Goal: Find specific page/section: Find specific page/section

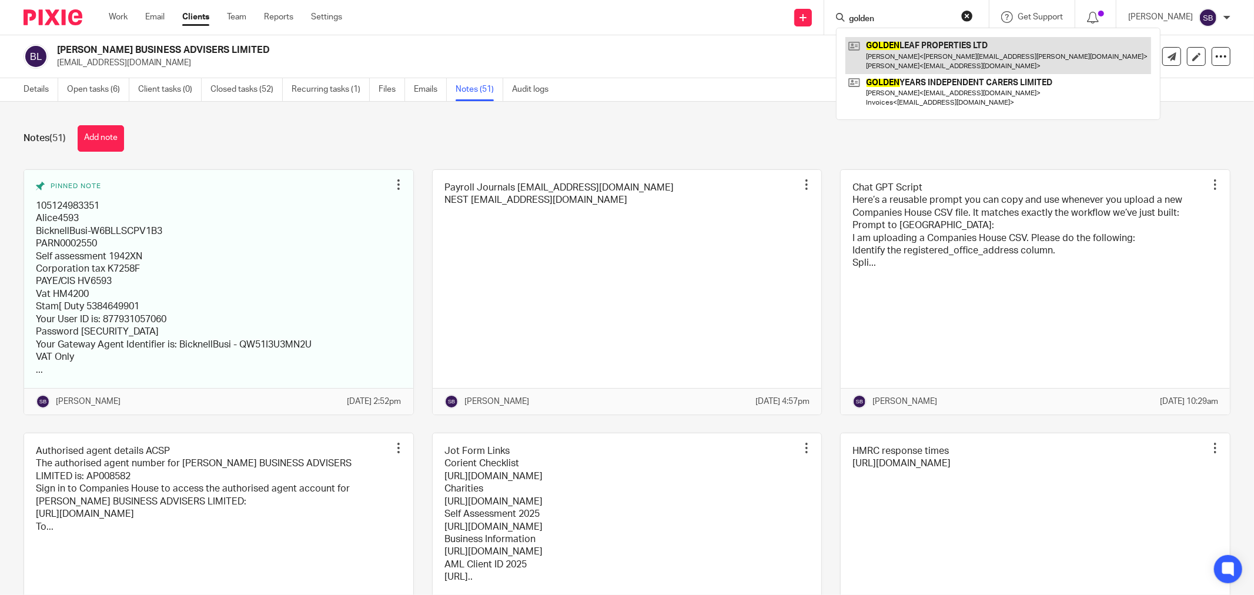
type input "golden"
click at [910, 52] on link at bounding box center [998, 55] width 306 height 36
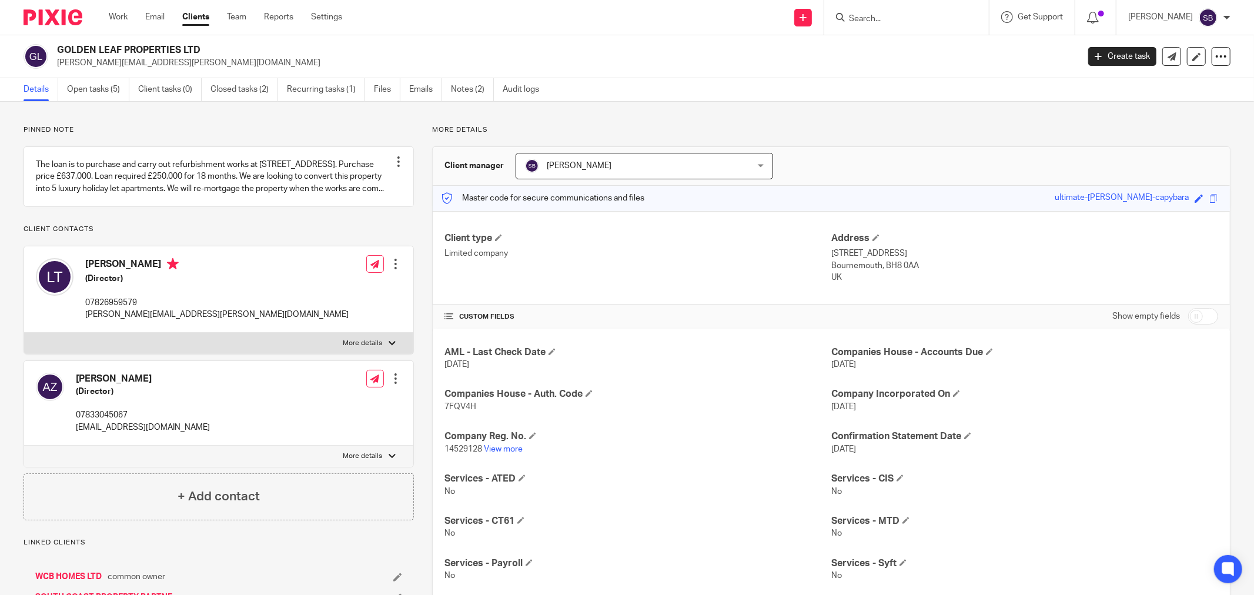
drag, startPoint x: 76, startPoint y: 401, endPoint x: 158, endPoint y: 397, distance: 81.2
click at [158, 385] on h4 "Aliaksei Zhdanok" at bounding box center [143, 379] width 134 height 12
copy h4 "Aliaksei Zhdanok"
drag, startPoint x: 84, startPoint y: 289, endPoint x: 130, endPoint y: 290, distance: 46.5
click at [130, 290] on div "Lidia Talai (Director) 07826959579 lidia.talai@googlemail.com" at bounding box center [192, 289] width 313 height 74
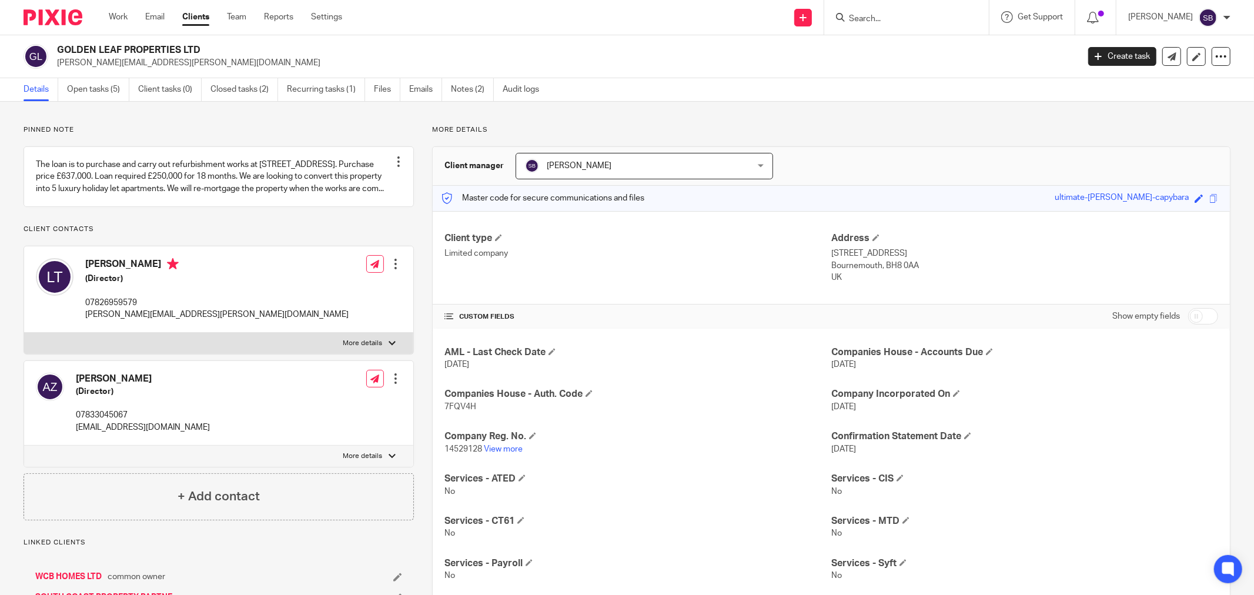
copy h4 "Lidia Talai"
click at [466, 96] on link "Notes (2)" at bounding box center [472, 89] width 43 height 23
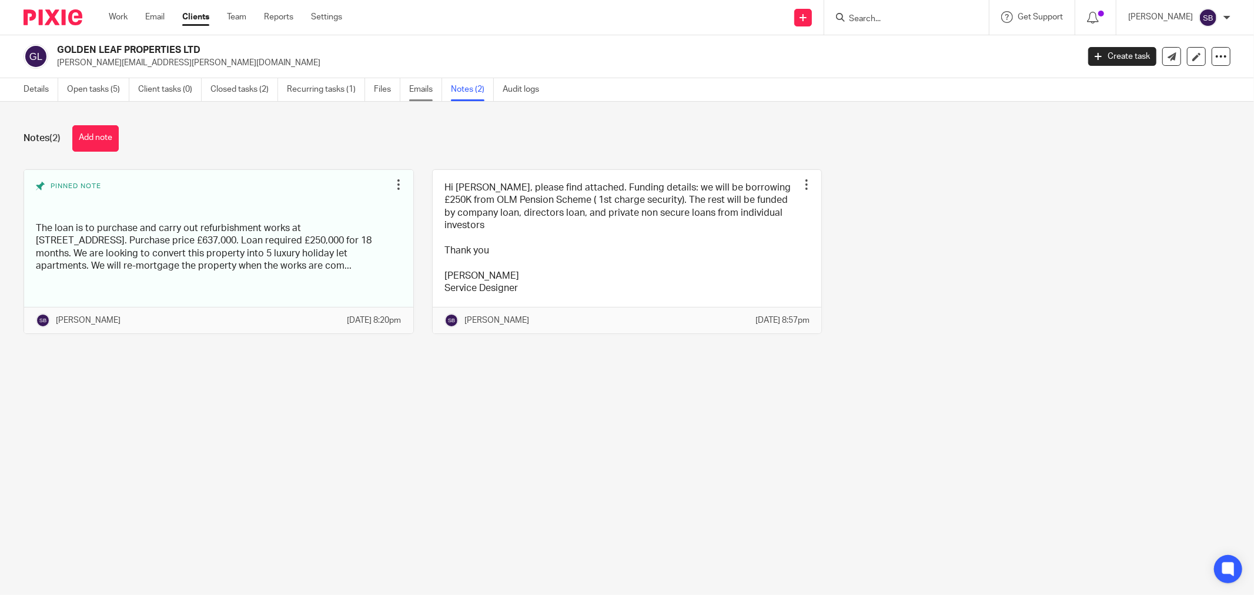
click at [414, 84] on link "Emails" at bounding box center [425, 89] width 33 height 23
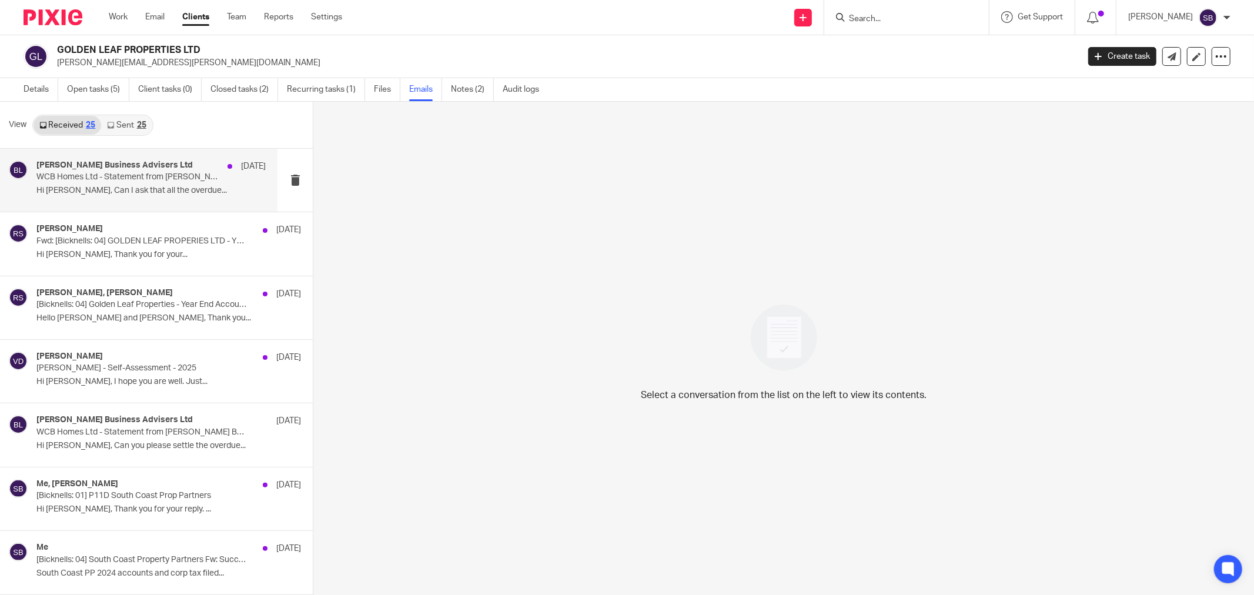
click at [106, 193] on p "Hi Lidia, Can I ask that all the overdue..." at bounding box center [150, 191] width 229 height 10
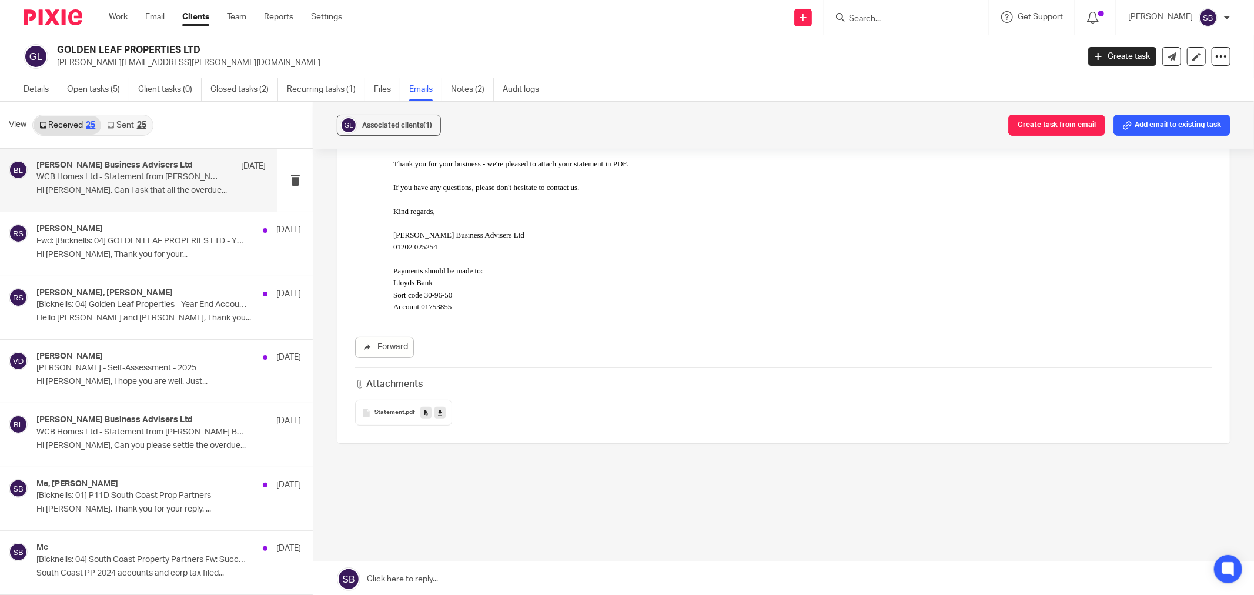
scroll to position [200, 0]
click at [95, 250] on p "Hi Rachel, Thank you for your..." at bounding box center [150, 255] width 229 height 10
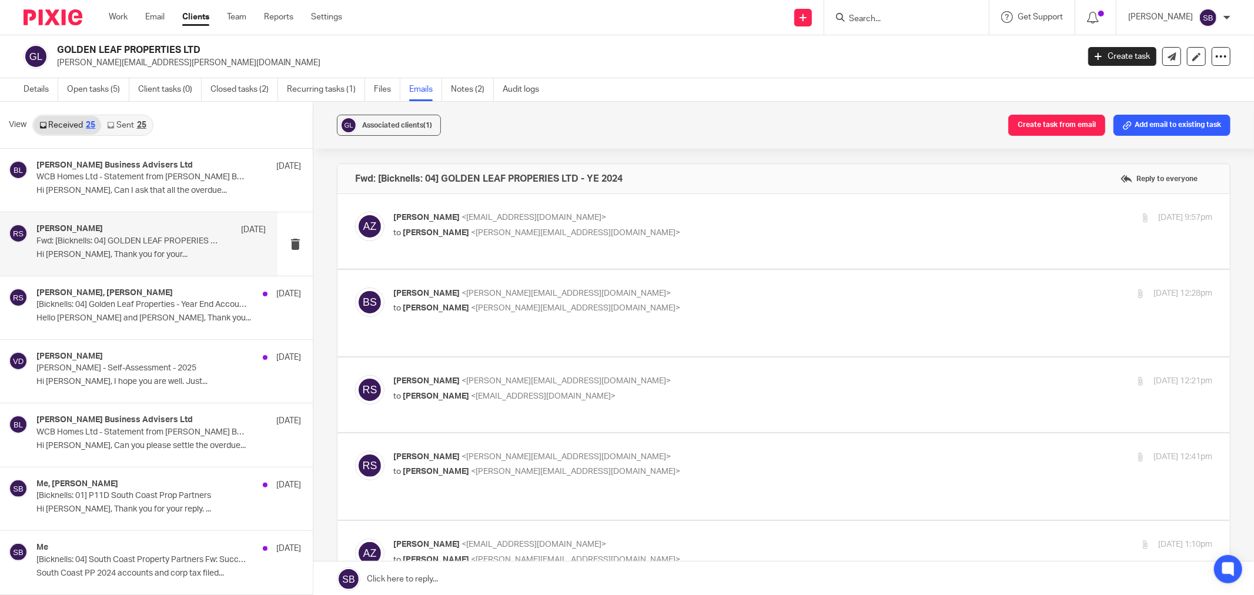
scroll to position [0, 0]
click at [637, 222] on p "Aliaksei Zhdanok <a.zhdanok@googlemail.com>" at bounding box center [666, 218] width 546 height 12
checkbox input "true"
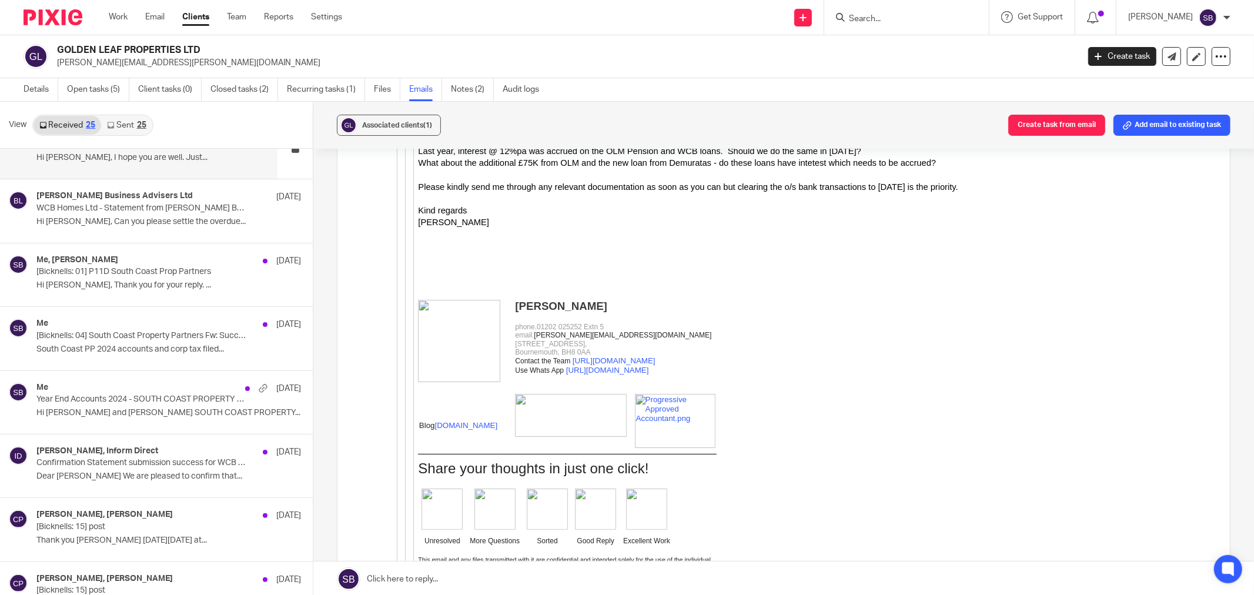
scroll to position [261, 0]
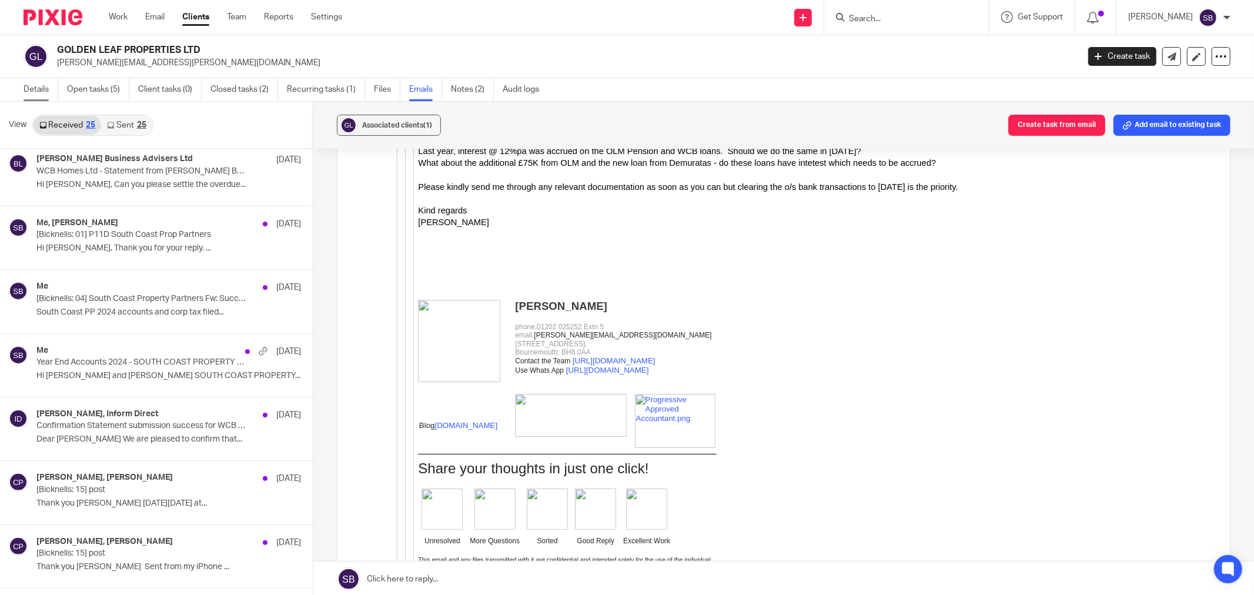
click at [52, 92] on link "Details" at bounding box center [41, 89] width 35 height 23
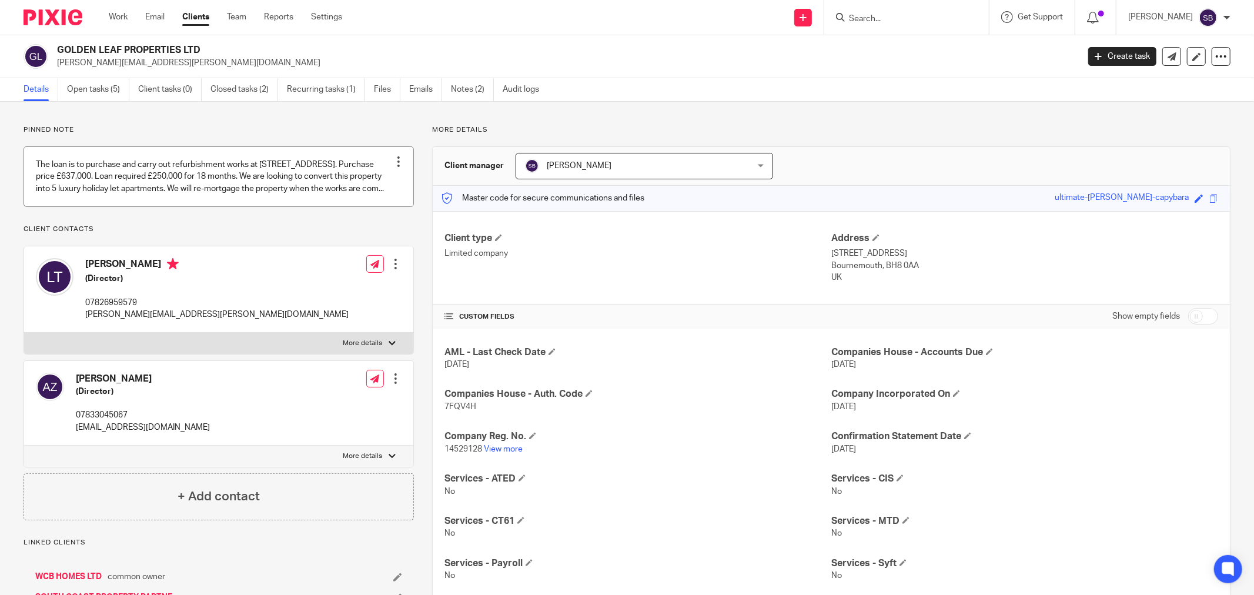
click at [239, 206] on link at bounding box center [218, 176] width 389 height 59
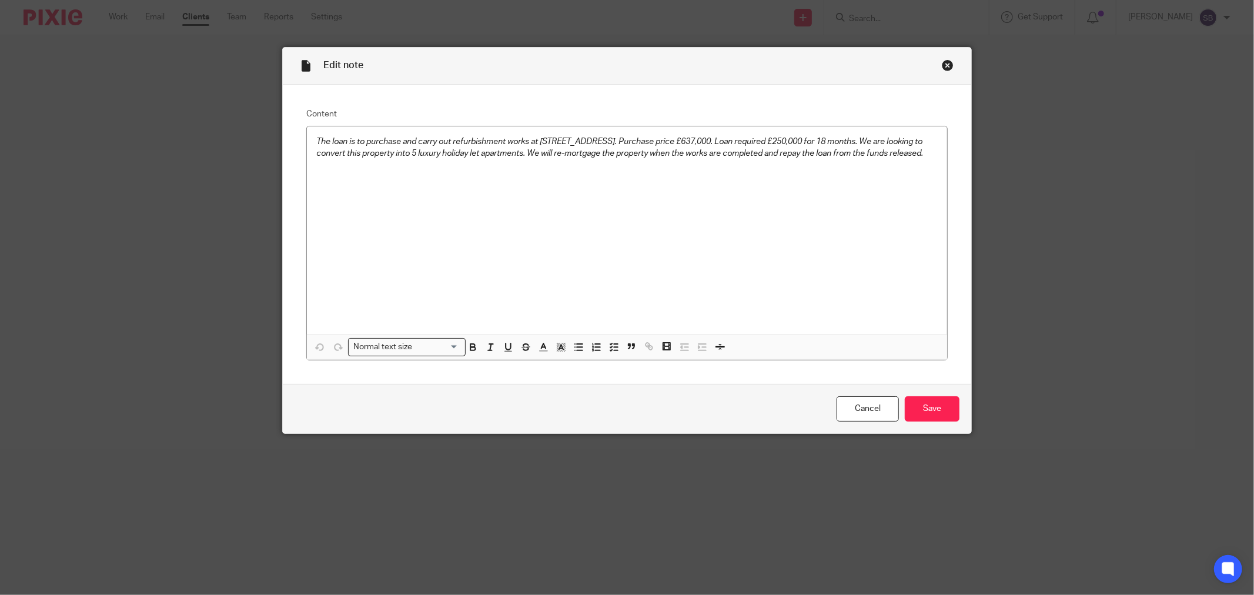
click at [943, 66] on div "Close this dialog window" at bounding box center [948, 65] width 12 height 12
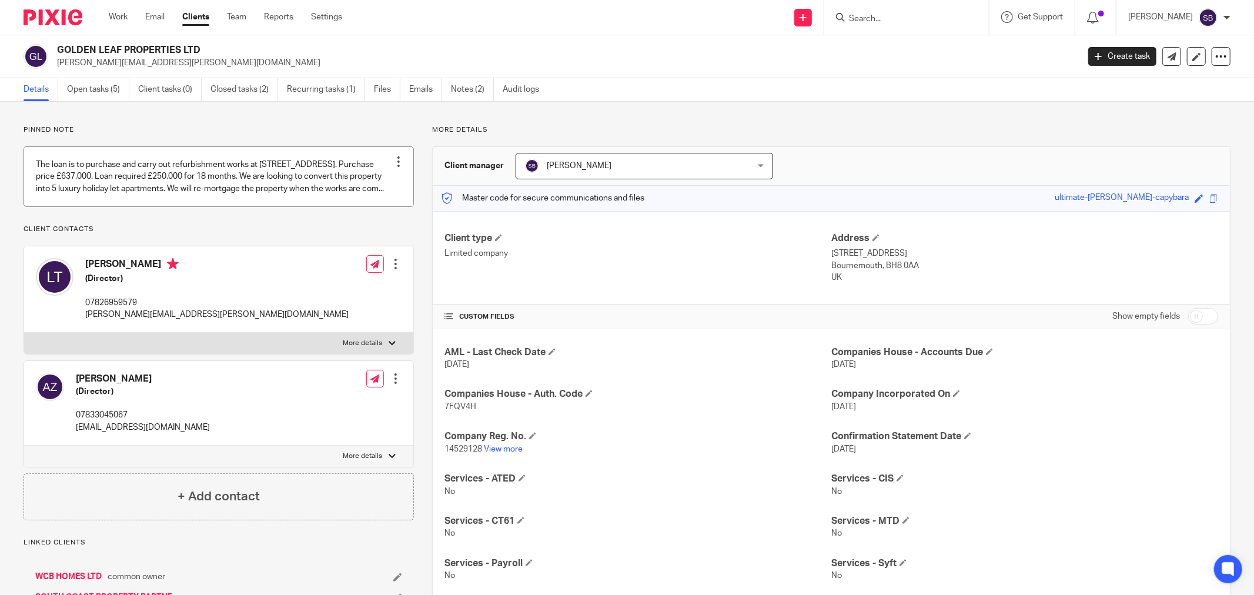
click at [122, 160] on link at bounding box center [218, 176] width 389 height 59
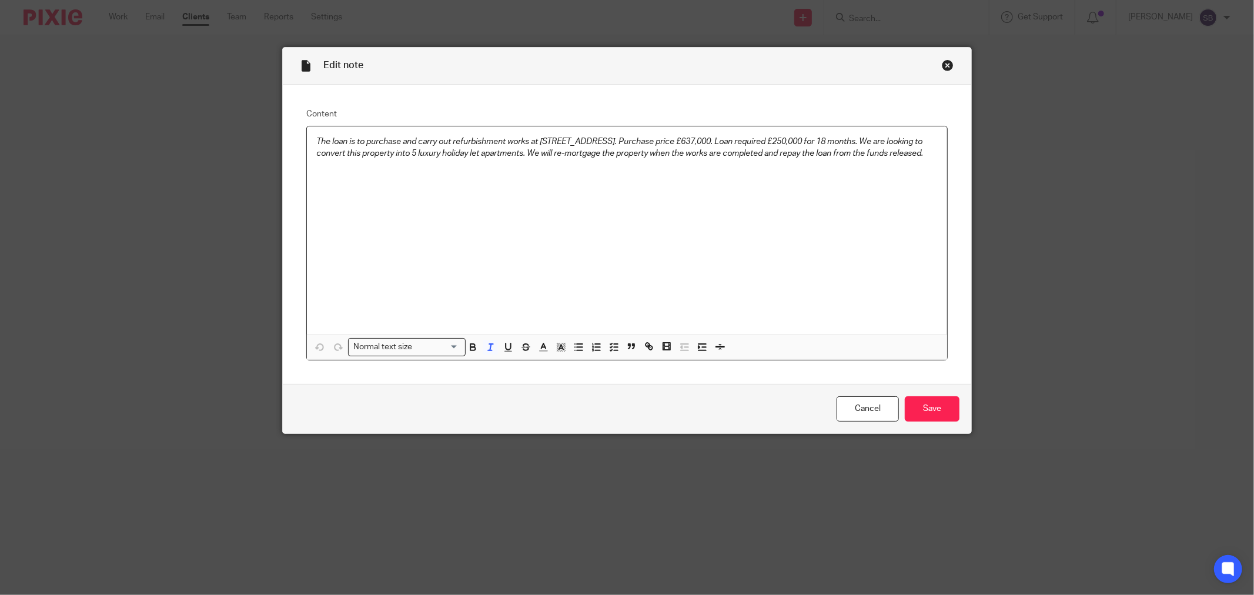
drag, startPoint x: 309, startPoint y: 142, endPoint x: 404, endPoint y: 167, distance: 98.0
click at [404, 167] on div "The loan is to purchase and carry out refurbishment works at [STREET_ADDRESS]. …" at bounding box center [627, 230] width 640 height 208
copy em "The loan is to purchase and carry out refurbishment works at [STREET_ADDRESS]. …"
click at [944, 63] on div "Close this dialog window" at bounding box center [948, 65] width 12 height 12
